Goal: Information Seeking & Learning: Learn about a topic

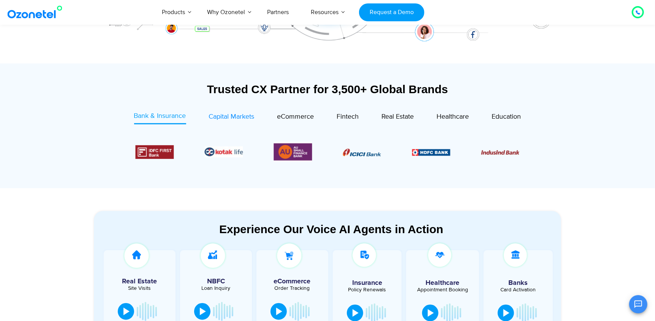
click at [235, 120] on span "Capital Markets" at bounding box center [232, 116] width 46 height 8
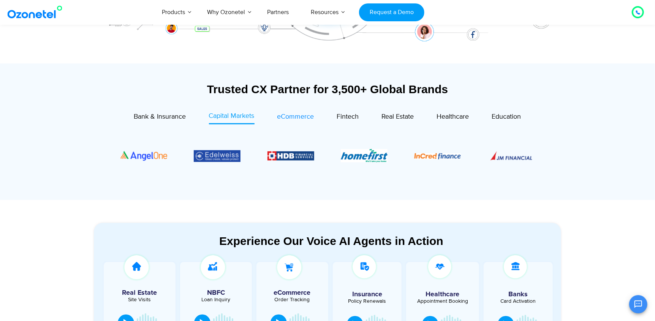
click at [292, 114] on span "eCommerce" at bounding box center [295, 116] width 37 height 8
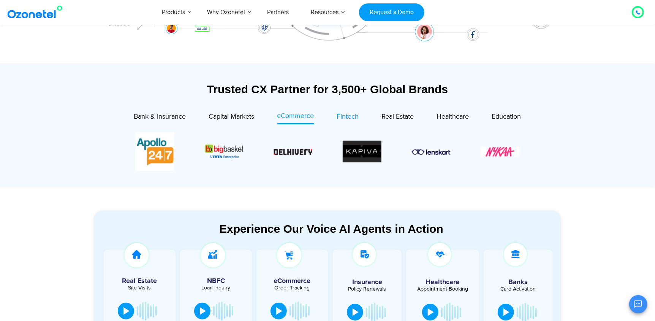
click at [351, 119] on span "Fintech" at bounding box center [348, 116] width 22 height 8
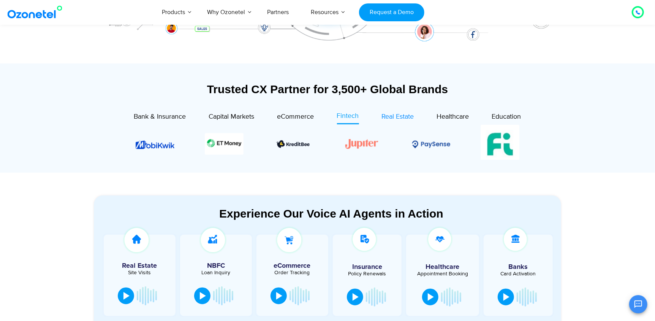
click at [403, 114] on span "Real Estate" at bounding box center [398, 116] width 32 height 8
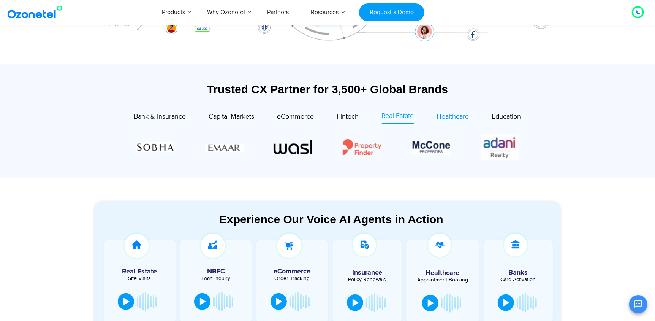
click at [452, 116] on span "Healthcare" at bounding box center [453, 116] width 32 height 8
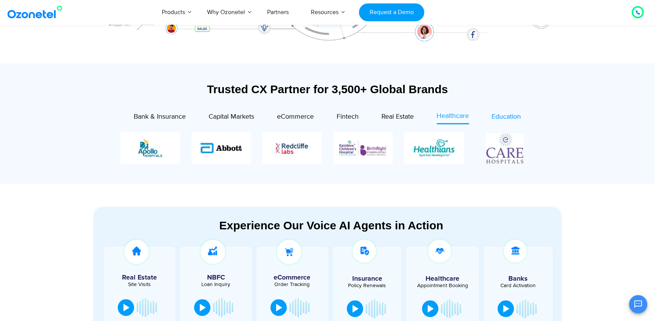
click at [501, 114] on span "Education" at bounding box center [506, 116] width 29 height 8
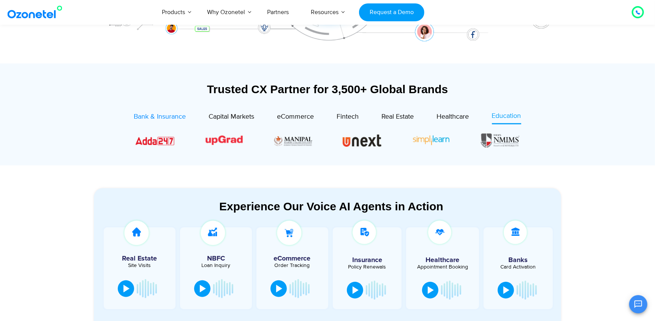
click at [175, 119] on span "Bank & Insurance" at bounding box center [160, 116] width 52 height 8
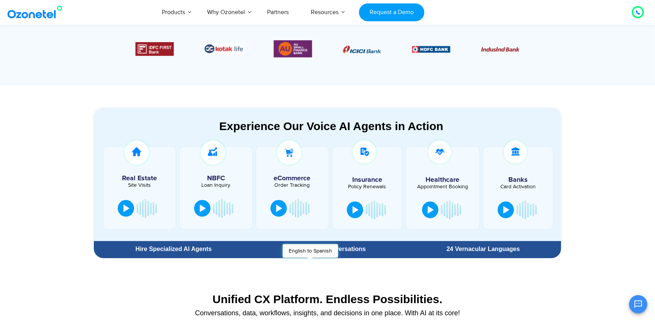
scroll to position [346, 0]
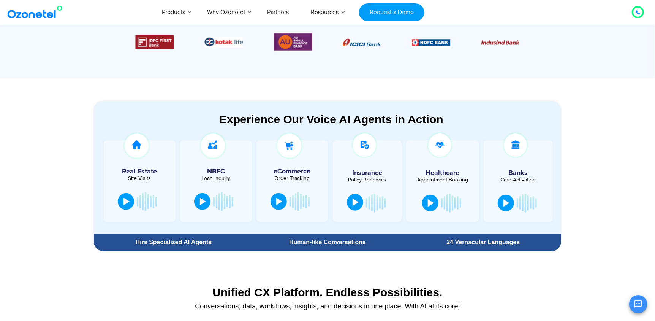
click at [354, 202] on div at bounding box center [355, 202] width 6 height 8
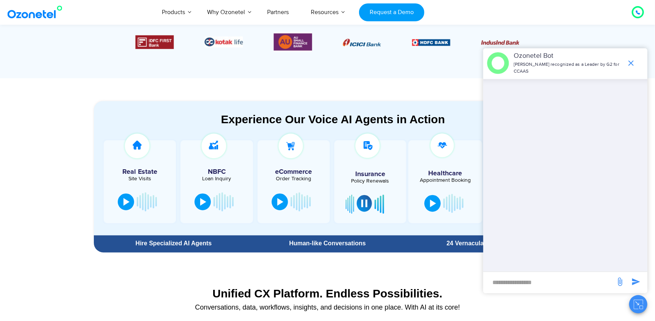
click at [364, 209] on button at bounding box center [364, 203] width 15 height 17
